Goal: Information Seeking & Learning: Find specific fact

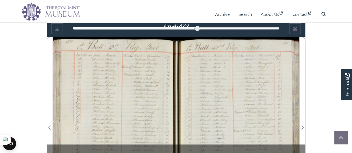
scroll to position [329, 0]
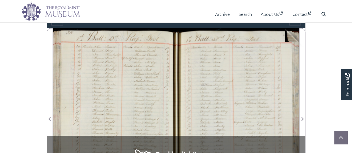
scroll to position [217, 0]
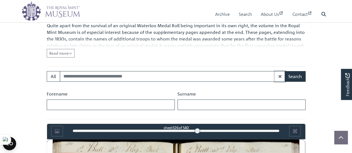
click at [281, 75] on icon "button" at bounding box center [279, 76] width 3 height 4
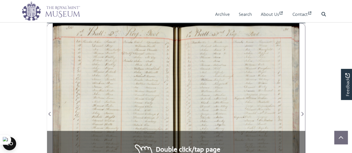
scroll to position [356, 0]
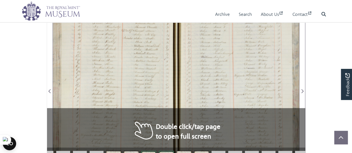
click at [212, 88] on div at bounding box center [237, 87] width 123 height 175
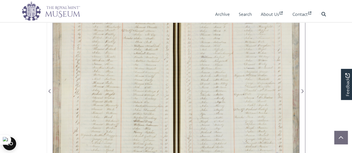
click at [203, 119] on div at bounding box center [237, 87] width 123 height 175
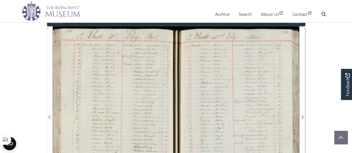
scroll to position [329, 0]
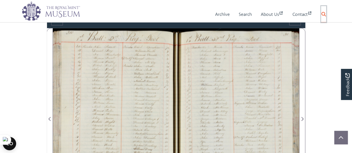
click at [322, 15] on icon at bounding box center [324, 14] width 4 height 4
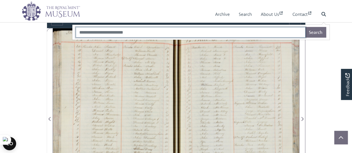
click at [173, 31] on input "Search" at bounding box center [191, 32] width 230 height 11
type input "*"
type input "****"
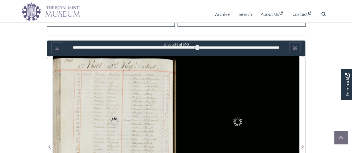
scroll to position [301, 0]
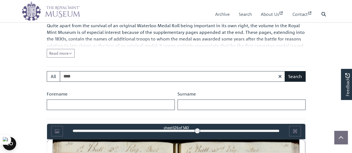
type input "****"
click at [295, 74] on button "Search" at bounding box center [295, 76] width 21 height 11
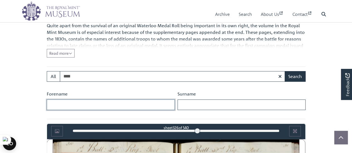
click at [76, 101] on input "Forename" at bounding box center [111, 105] width 128 height 11
type input "********"
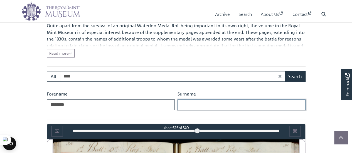
click at [195, 106] on input "Surname" at bounding box center [242, 105] width 128 height 11
type input "****"
click at [285, 71] on button "Search" at bounding box center [295, 76] width 21 height 11
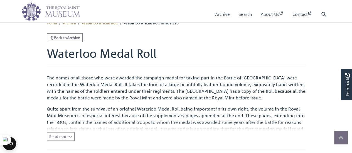
scroll to position [189, 0]
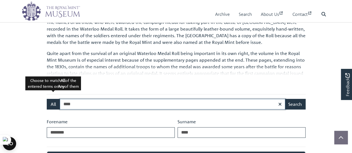
drag, startPoint x: 77, startPoint y: 105, endPoint x: 59, endPoint y: 101, distance: 19.1
click at [59, 101] on div "All **** Search" at bounding box center [176, 104] width 259 height 11
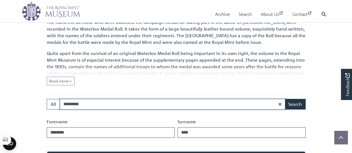
type input "*********"
click at [285, 99] on button "Search" at bounding box center [295, 104] width 21 height 11
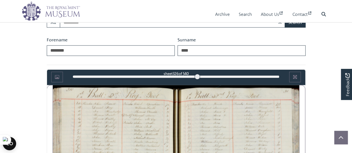
scroll to position [301, 0]
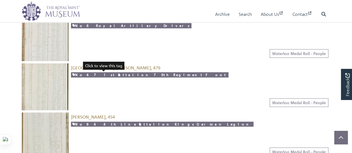
scroll to position [139, 0]
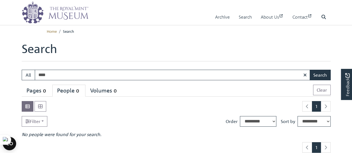
drag, startPoint x: 40, startPoint y: 73, endPoint x: 47, endPoint y: 74, distance: 7.0
click at [47, 74] on input "****" at bounding box center [173, 75] width 276 height 11
type input "****"
click at [325, 76] on button "Search" at bounding box center [320, 75] width 21 height 11
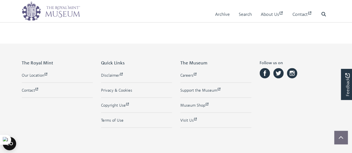
scroll to position [139, 0]
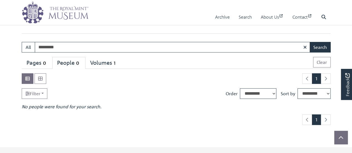
scroll to position [28, 0]
drag, startPoint x: 61, startPoint y: 45, endPoint x: 37, endPoint y: 41, distance: 24.5
click at [37, 41] on main "Search Search: All ********* Search 0 0" at bounding box center [176, 69] width 317 height 111
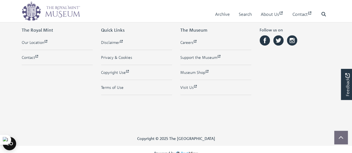
scroll to position [167, 0]
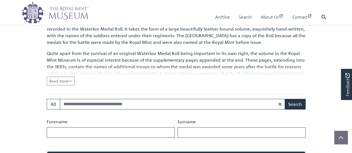
scroll to position [189, 0]
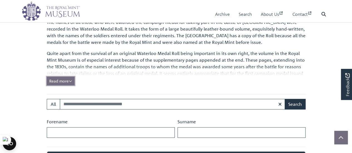
click at [74, 80] on button "Read more Collapse" at bounding box center [61, 81] width 28 height 9
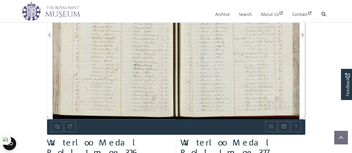
scroll to position [440, 0]
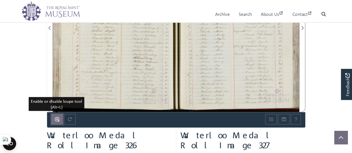
click at [59, 119] on icon "Enable or disable loupe tool (Alt+L)" at bounding box center [57, 119] width 4 height 4
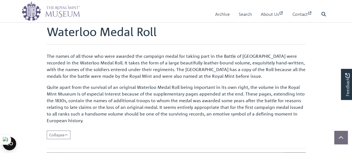
scroll to position [217, 0]
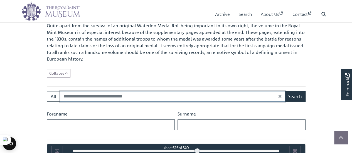
click at [144, 94] on input "Search:" at bounding box center [173, 96] width 226 height 11
click at [144, 96] on input "Search:" at bounding box center [173, 96] width 226 height 11
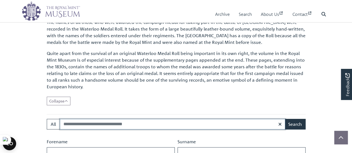
scroll to position [301, 0]
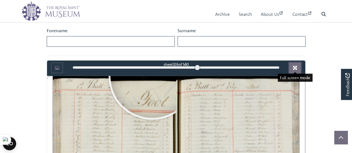
click at [295, 66] on icon "Full screen mode" at bounding box center [295, 68] width 4 height 4
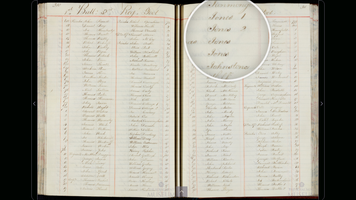
drag, startPoint x: 166, startPoint y: 138, endPoint x: 228, endPoint y: 38, distance: 117.9
click at [228, 38] on div at bounding box center [179, 100] width 282 height 200
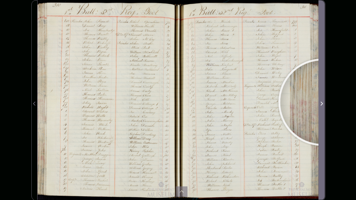
click at [322, 102] on icon "Next Page" at bounding box center [321, 104] width 3 height 4
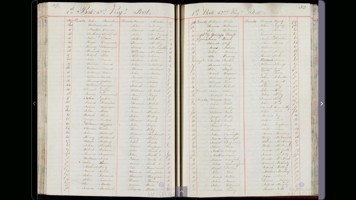
click at [322, 102] on icon "Next Page" at bounding box center [321, 104] width 3 height 4
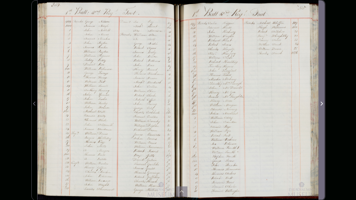
click at [322, 102] on icon "Next Page" at bounding box center [321, 104] width 3 height 4
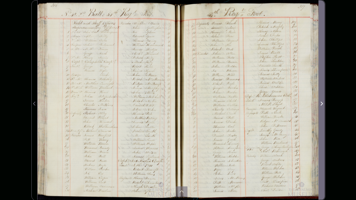
click at [322, 102] on icon "Next Page" at bounding box center [321, 104] width 3 height 4
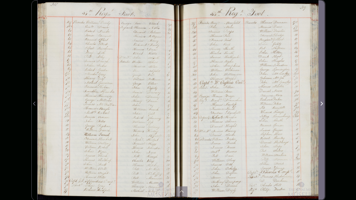
click at [322, 102] on icon "Next Page" at bounding box center [322, 104] width 2 height 4
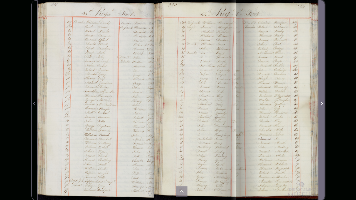
click at [322, 102] on icon "Next Page" at bounding box center [322, 104] width 2 height 4
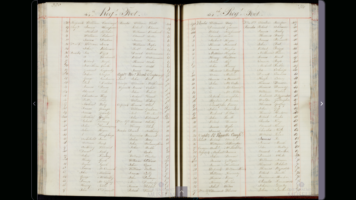
click at [322, 102] on icon "Next Page" at bounding box center [322, 104] width 2 height 4
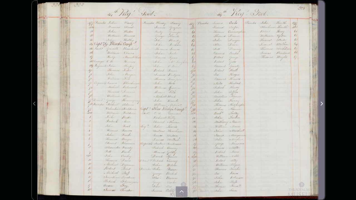
click at [322, 102] on icon "Next Page" at bounding box center [322, 104] width 2 height 4
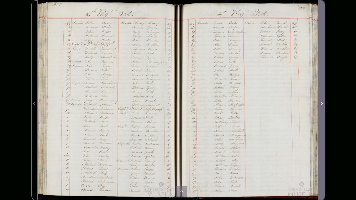
click at [322, 102] on icon "Next Page" at bounding box center [322, 104] width 2 height 4
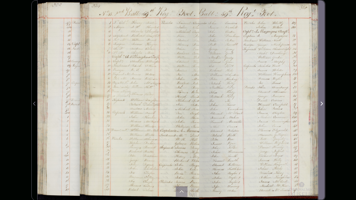
click at [322, 102] on icon "Next Page" at bounding box center [322, 104] width 2 height 4
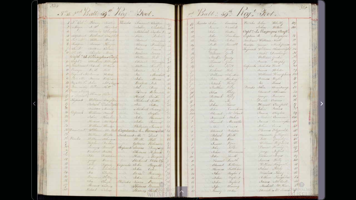
click at [322, 102] on icon "Next Page" at bounding box center [322, 104] width 2 height 4
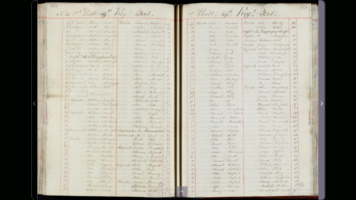
click at [322, 102] on icon "Next Page" at bounding box center [322, 104] width 2 height 4
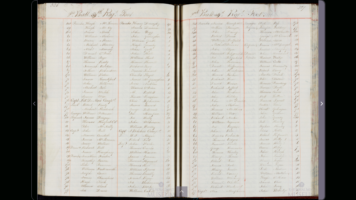
click at [322, 102] on icon "Next Page" at bounding box center [322, 104] width 2 height 4
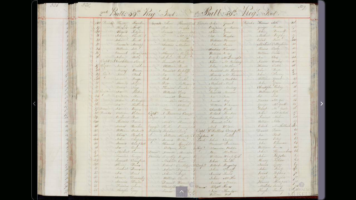
click at [322, 102] on icon "Next Page" at bounding box center [322, 104] width 2 height 4
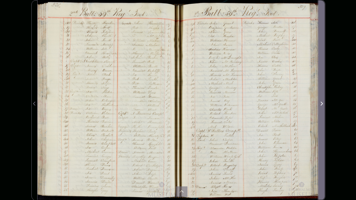
click at [322, 102] on icon "Next Page" at bounding box center [322, 104] width 2 height 4
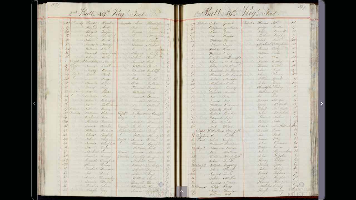
click at [322, 102] on icon "Next Page" at bounding box center [322, 104] width 2 height 4
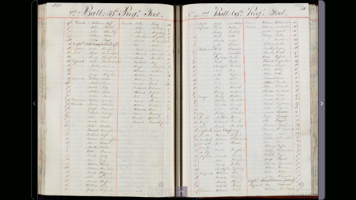
click at [322, 102] on icon "Next Page" at bounding box center [322, 104] width 2 height 4
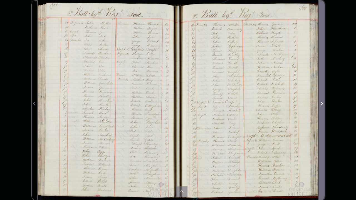
click at [322, 102] on icon "Next Page" at bounding box center [322, 104] width 2 height 4
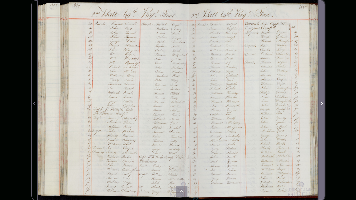
click at [322, 102] on icon "Next Page" at bounding box center [322, 104] width 2 height 4
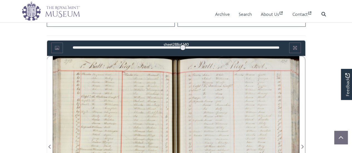
scroll to position [356, 0]
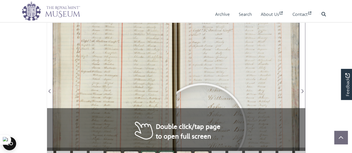
click at [203, 126] on div at bounding box center [203, 127] width 84 height 84
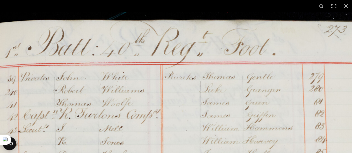
scroll to position [1120, 0]
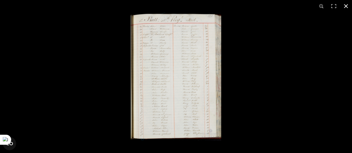
click at [345, 6] on button at bounding box center [346, 6] width 12 height 12
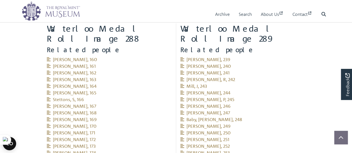
scroll to position [521, 0]
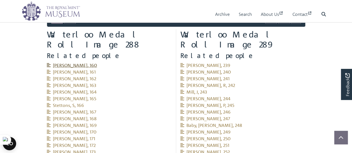
click at [89, 62] on span "[PERSON_NAME], 160" at bounding box center [72, 65] width 50 height 6
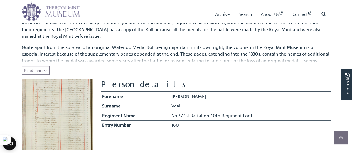
scroll to position [84, 0]
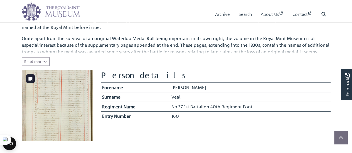
click at [74, 114] on img at bounding box center [57, 105] width 71 height 71
click at [80, 79] on img at bounding box center [57, 105] width 71 height 71
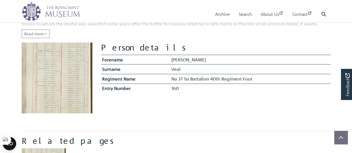
scroll to position [139, 0]
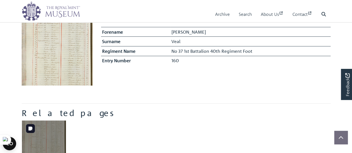
click at [57, 131] on img "Item related to this entity" at bounding box center [44, 143] width 45 height 45
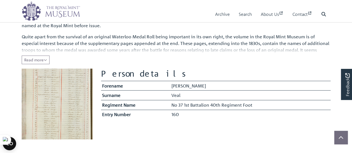
scroll to position [84, 0]
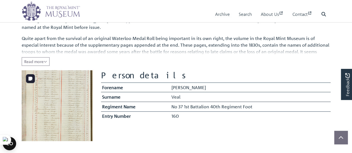
click at [52, 119] on img at bounding box center [57, 105] width 71 height 71
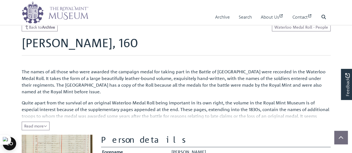
scroll to position [28, 0]
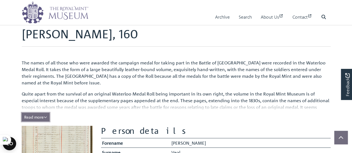
click at [47, 117] on icon "Read all of the content" at bounding box center [45, 118] width 3 height 4
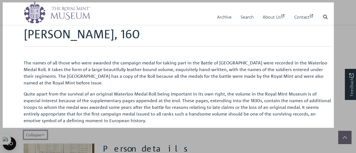
drag, startPoint x: 3, startPoint y: 3, endPoint x: 334, endPoint y: 128, distance: 354.3
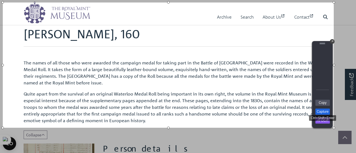
click at [325, 113] on link "Capture" at bounding box center [323, 112] width 14 height 6
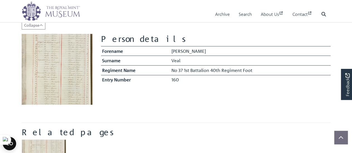
scroll to position [139, 0]
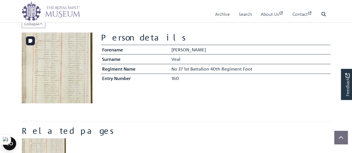
click at [74, 89] on img at bounding box center [57, 68] width 71 height 71
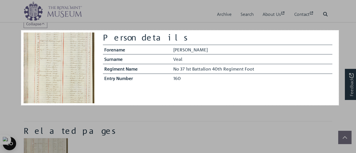
drag, startPoint x: 21, startPoint y: 30, endPoint x: 339, endPoint y: 106, distance: 326.7
click at [339, 106] on div "1142 X 270" at bounding box center [178, 138] width 356 height 554
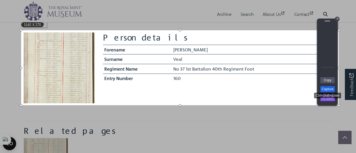
click at [331, 90] on link "Capture" at bounding box center [328, 89] width 14 height 6
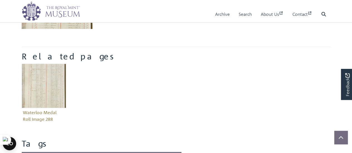
scroll to position [223, 0]
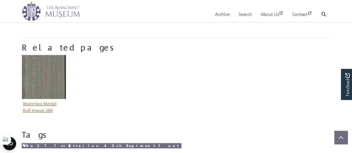
click at [50, 102] on figure "Waterloo Medal Roll Image 288" at bounding box center [44, 85] width 45 height 60
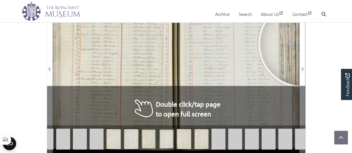
scroll to position [384, 0]
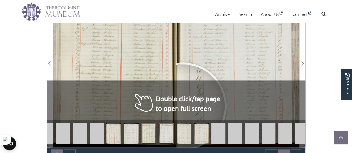
click at [183, 105] on div at bounding box center [183, 107] width 84 height 84
click at [183, 105] on div at bounding box center [183, 106] width 84 height 84
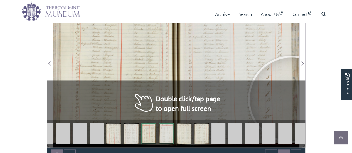
scroll to position [384, 0]
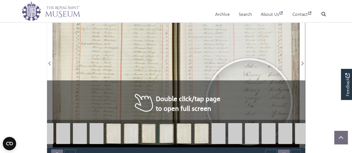
click at [249, 101] on div at bounding box center [249, 102] width 84 height 84
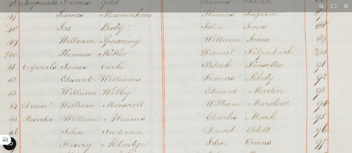
click at [295, 45] on img at bounding box center [176, 146] width 422 height 601
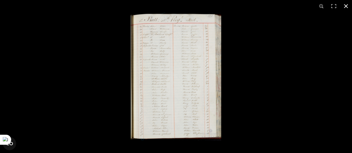
click at [344, 8] on button at bounding box center [346, 6] width 12 height 12
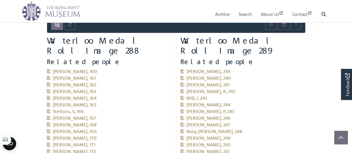
scroll to position [523, 0]
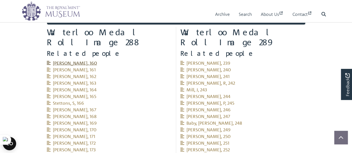
click at [85, 60] on span "Veal, Benjamin, 160" at bounding box center [72, 63] width 50 height 6
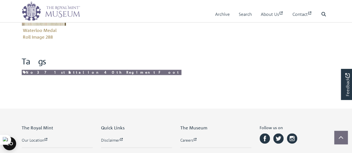
scroll to position [251, 0]
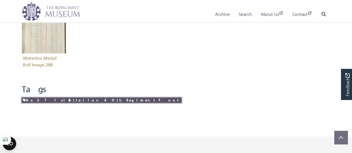
click at [74, 99] on link "No 37 1st Battalion 40th Regiment Foot" at bounding box center [102, 100] width 160 height 5
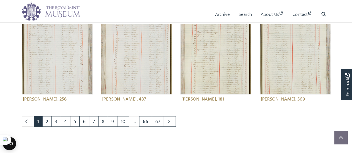
scroll to position [278, 0]
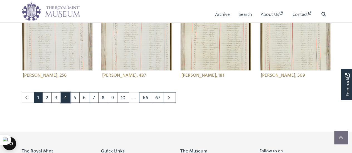
click at [66, 97] on link "4" at bounding box center [66, 97] width 10 height 11
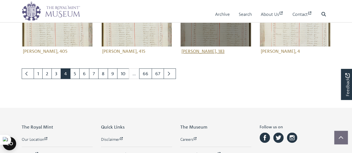
scroll to position [278, 0]
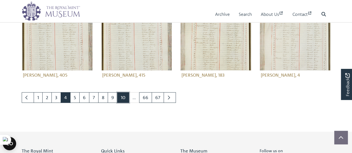
click at [118, 99] on link "10" at bounding box center [123, 97] width 12 height 11
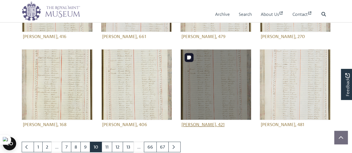
scroll to position [278, 0]
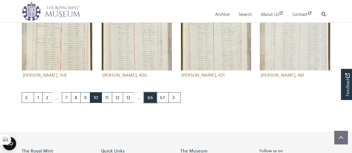
click at [151, 98] on link "66" at bounding box center [150, 97] width 13 height 11
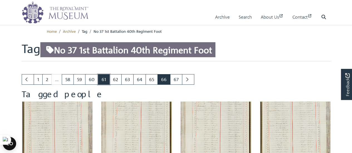
click at [102, 81] on link "61" at bounding box center [104, 79] width 12 height 11
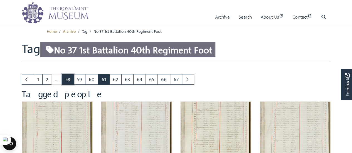
click at [64, 82] on link "58" at bounding box center [68, 79] width 12 height 11
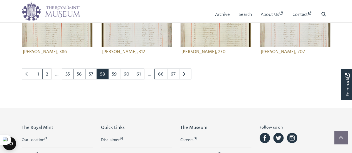
scroll to position [306, 0]
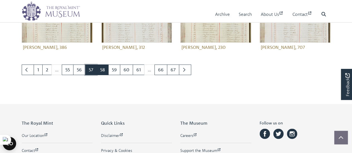
click at [90, 70] on link "57" at bounding box center [91, 70] width 12 height 11
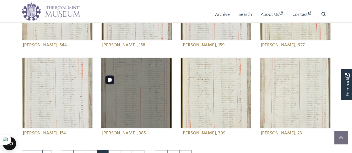
scroll to position [278, 0]
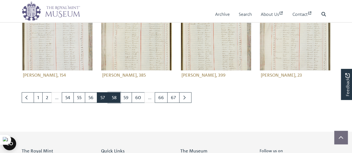
click at [114, 99] on link "58" at bounding box center [114, 97] width 12 height 11
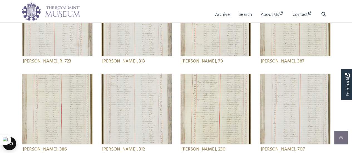
scroll to position [251, 0]
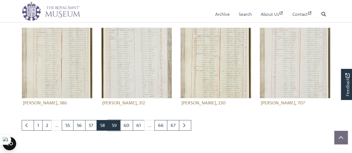
click at [114, 126] on link "59" at bounding box center [114, 125] width 12 height 11
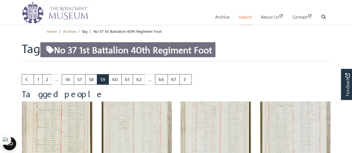
click at [239, 19] on link "Search" at bounding box center [245, 17] width 13 height 16
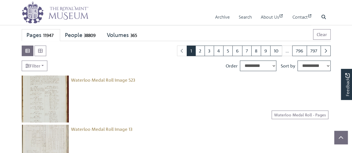
scroll to position [28, 0]
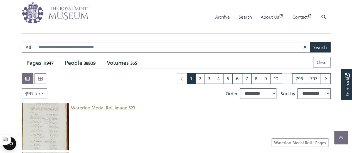
click at [82, 62] on div "People 38809" at bounding box center [81, 63] width 33 height 7
select select "****"
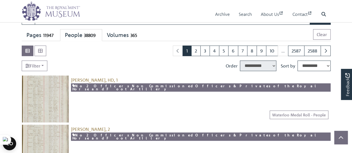
scroll to position [0, 0]
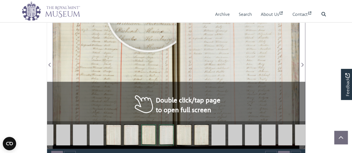
scroll to position [384, 0]
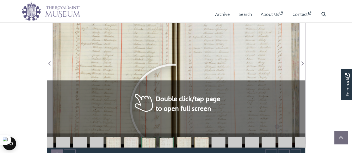
click at [174, 107] on div at bounding box center [174, 108] width 84 height 84
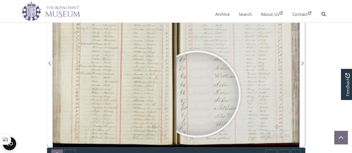
click at [197, 93] on div at bounding box center [197, 94] width 84 height 84
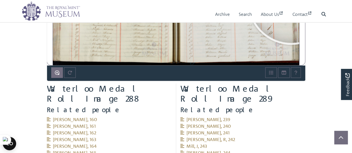
scroll to position [475, 0]
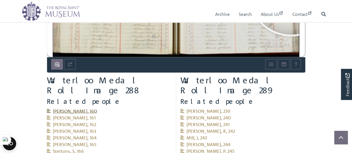
click at [88, 108] on span "[PERSON_NAME], 160" at bounding box center [72, 111] width 50 height 6
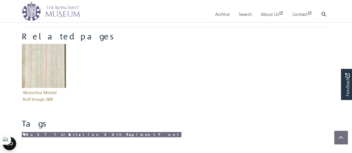
scroll to position [223, 0]
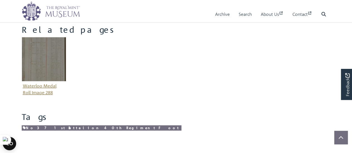
click at [47, 86] on figure "Waterloo Medal Roll Image 288" at bounding box center [44, 67] width 45 height 60
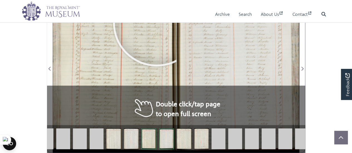
scroll to position [384, 0]
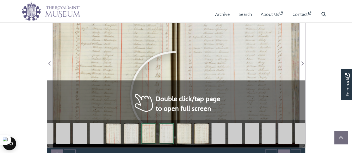
click at [174, 94] on div at bounding box center [174, 95] width 84 height 84
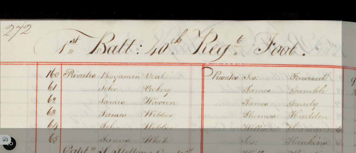
drag, startPoint x: 1, startPoint y: 21, endPoint x: 342, endPoint y: 128, distance: 358.0
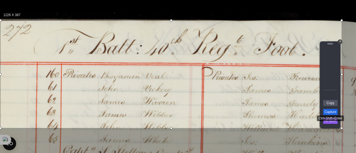
click at [328, 111] on link "Capture" at bounding box center [331, 112] width 14 height 6
